Goal: Task Accomplishment & Management: Complete application form

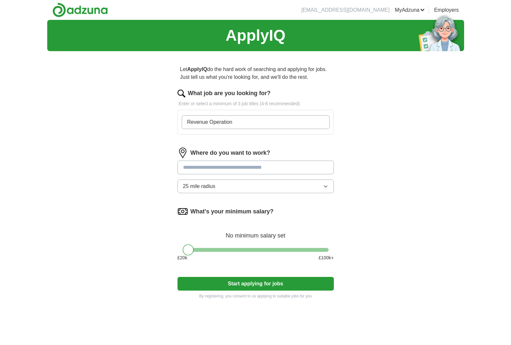
type input "Revenue Operations"
click at [242, 120] on input "Revenue Operations" at bounding box center [256, 122] width 148 height 14
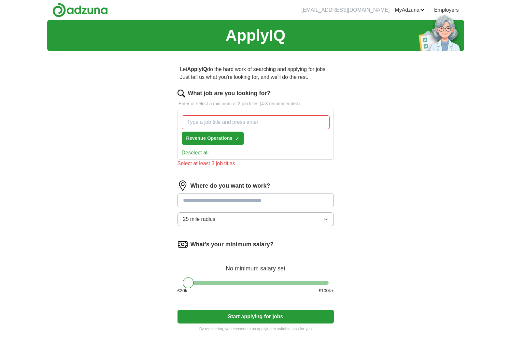
click at [249, 191] on div "Where do you want to work? 25 mile radius" at bounding box center [255, 205] width 156 height 51
click at [242, 200] on input at bounding box center [255, 200] width 156 height 14
click at [268, 119] on input "What job are you looking for?" at bounding box center [256, 122] width 148 height 14
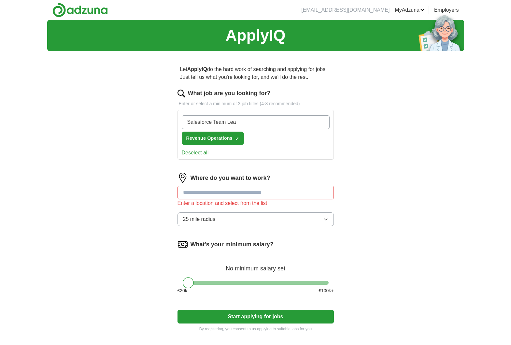
type input "Salesforce Team Lead"
type input "D"
type input "Director"
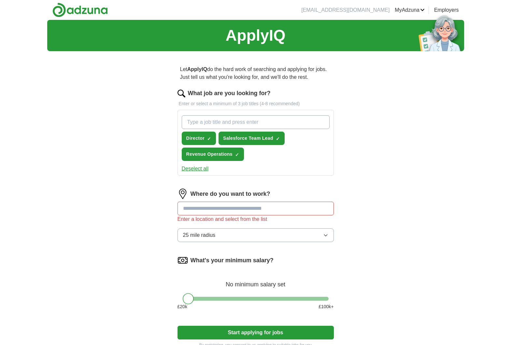
click at [241, 215] on input at bounding box center [255, 208] width 156 height 14
click at [215, 229] on button "25 mile radius" at bounding box center [255, 235] width 156 height 14
click at [248, 206] on input at bounding box center [255, 208] width 156 height 14
click at [177, 326] on button "Start applying for jobs" at bounding box center [255, 333] width 156 height 14
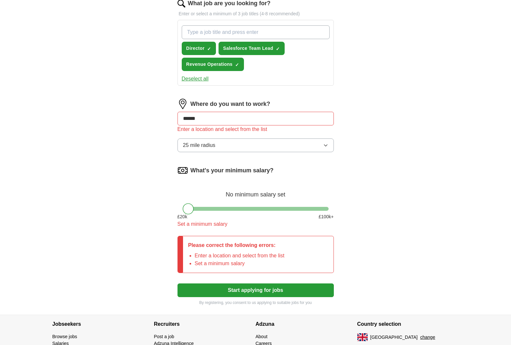
scroll to position [98, 0]
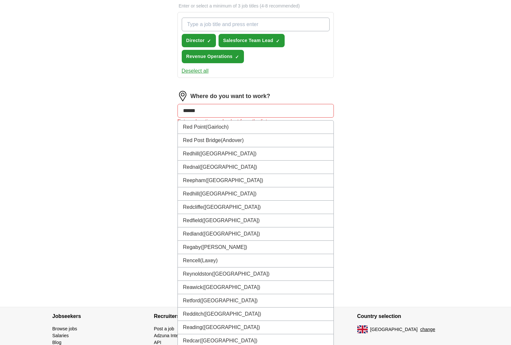
drag, startPoint x: 175, startPoint y: 110, endPoint x: 133, endPoint y: 115, distance: 42.9
click at [129, 103] on div "ApplyIQ Let ApplyIQ do the hard work of searching and applying for jobs. Just t…" at bounding box center [255, 114] width 417 height 384
type input "******"
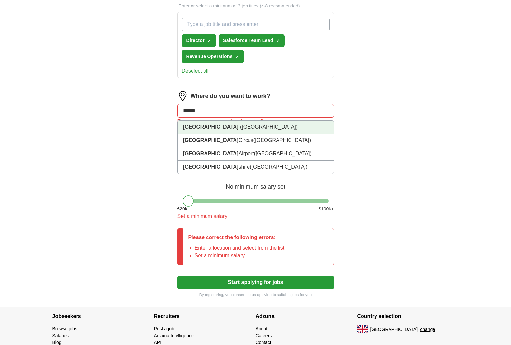
click at [234, 126] on li "[GEOGRAPHIC_DATA] ([GEOGRAPHIC_DATA])" at bounding box center [256, 126] width 156 height 13
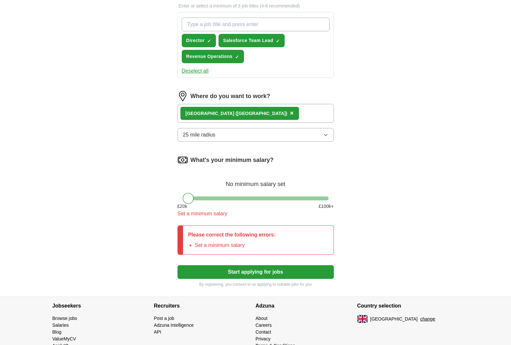
click at [279, 115] on div "[GEOGRAPHIC_DATA] ([GEOGRAPHIC_DATA]) ×" at bounding box center [255, 113] width 156 height 19
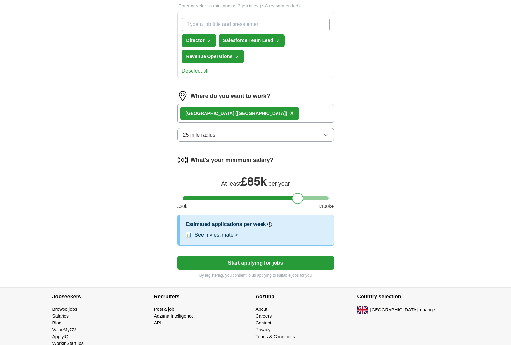
drag, startPoint x: 192, startPoint y: 200, endPoint x: 302, endPoint y: 200, distance: 110.3
click at [302, 200] on div at bounding box center [297, 198] width 11 height 11
click at [269, 264] on button "Start applying for jobs" at bounding box center [255, 263] width 156 height 14
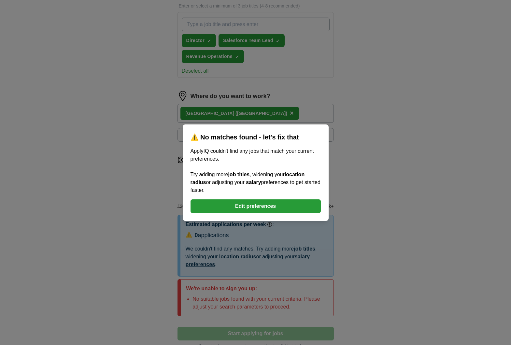
click at [245, 204] on button "Edit preferences" at bounding box center [255, 206] width 130 height 14
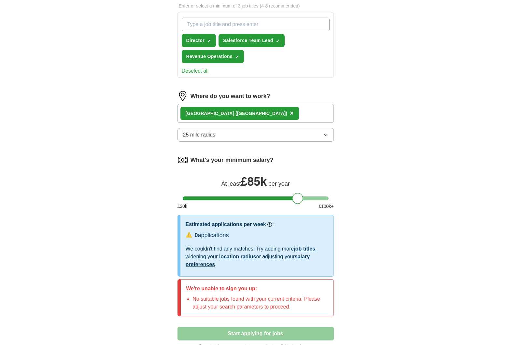
click at [255, 121] on div "[GEOGRAPHIC_DATA] ([GEOGRAPHIC_DATA]) ×" at bounding box center [255, 113] width 156 height 19
click at [257, 133] on button "25 mile radius" at bounding box center [255, 135] width 156 height 14
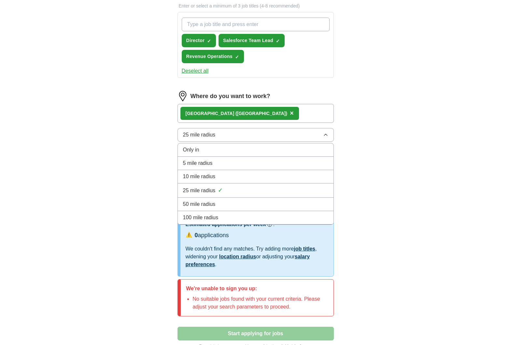
click at [246, 216] on div "100 mile radius" at bounding box center [255, 218] width 145 height 8
